Goal: Information Seeking & Learning: Learn about a topic

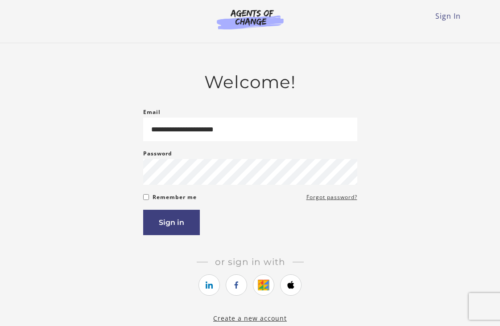
type input "**********"
click at [166, 226] on button "Sign in" at bounding box center [171, 222] width 57 height 25
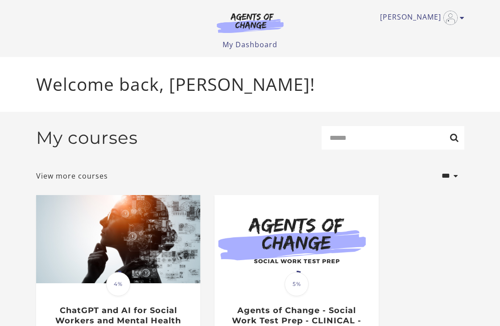
click at [255, 19] on img at bounding box center [250, 22] width 86 height 21
